Goal: Find specific page/section: Find specific page/section

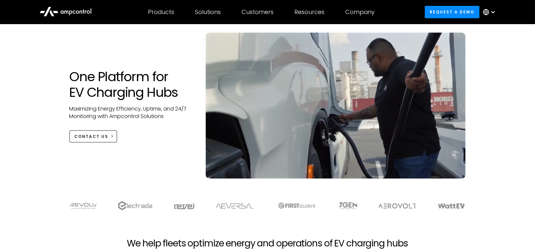
scroll to position [33, 0]
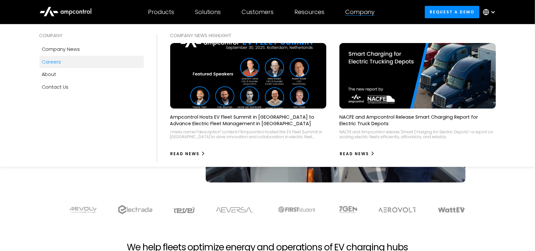
click at [47, 64] on div "Careers" at bounding box center [51, 61] width 19 height 7
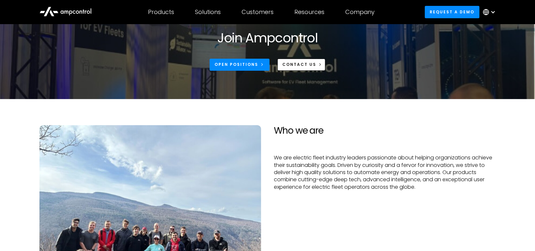
scroll to position [33, 0]
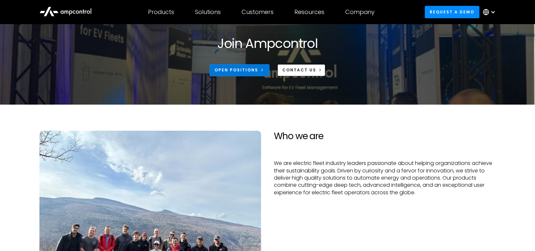
click at [234, 71] on div "Open Positions" at bounding box center [237, 70] width 44 height 6
